Goal: Transaction & Acquisition: Purchase product/service

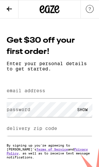
click at [19, 93] on label "email address" at bounding box center [26, 90] width 39 height 5
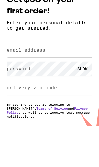
type input "[EMAIL_ADDRESS][DOMAIN_NAME]"
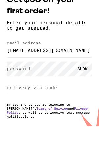
click at [18, 107] on label "password" at bounding box center [19, 109] width 24 height 5
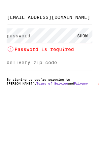
scroll to position [28, 0]
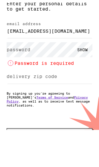
click at [13, 79] on label "password" at bounding box center [19, 81] width 24 height 5
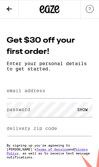
click at [15, 93] on label "email address" at bounding box center [26, 90] width 39 height 5
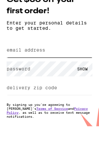
type input "[EMAIL_ADDRESS][DOMAIN_NAME]"
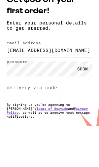
scroll to position [41, 0]
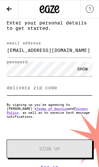
click at [53, 94] on input "delivery zip code" at bounding box center [50, 87] width 86 height 15
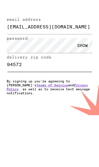
type input "94572"
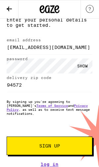
click at [55, 143] on span "Sign Up" at bounding box center [49, 145] width 21 height 5
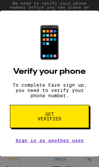
click at [53, 121] on span "Get verified" at bounding box center [50, 116] width 26 height 9
click at [59, 117] on span "Get verified" at bounding box center [50, 116] width 26 height 9
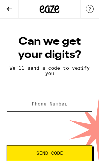
click at [25, 100] on input "Phone Number" at bounding box center [50, 104] width 86 height 15
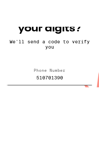
type input "(510) 701-3900"
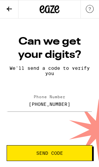
click at [53, 155] on span "Send Code" at bounding box center [49, 153] width 27 height 5
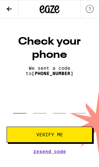
click at [15, 113] on input "tel" at bounding box center [19, 104] width 13 height 19
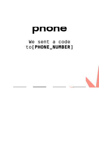
type input "4"
type input "7"
type input "5"
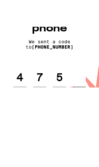
type input "0"
click at [50, 127] on button "Verify Me" at bounding box center [50, 135] width 86 height 16
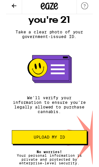
scroll to position [40, 0]
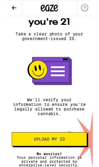
click at [62, 158] on button "Upload my ID" at bounding box center [50, 159] width 86 height 16
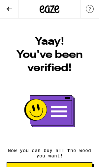
scroll to position [13, 0]
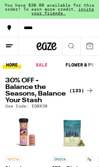
click at [44, 65] on link "SALE" at bounding box center [41, 65] width 19 height 8
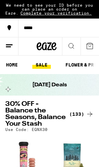
scroll to position [11, 0]
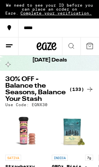
scroll to position [11, 0]
